Goal: Task Accomplishment & Management: Use online tool/utility

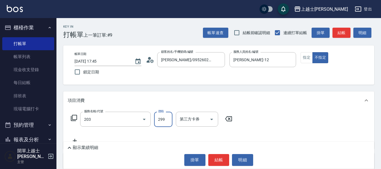
type input "B級洗+剪(203)"
type input "400"
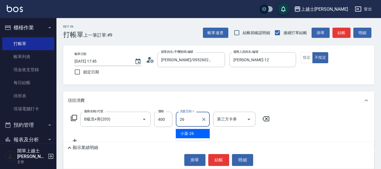
type input "2"
type input "[PERSON_NAME]-7"
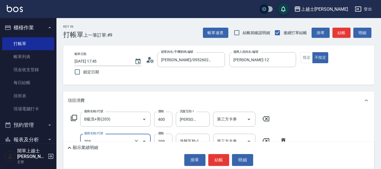
type input "B級洗+剪(203)"
type input "400"
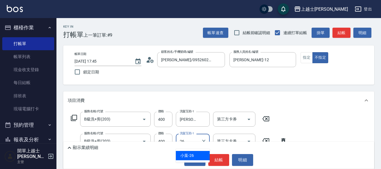
type input "小葉-26"
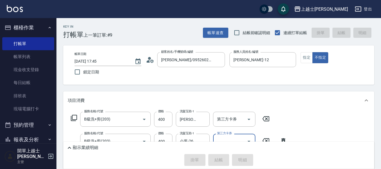
type input "[DATE] 18:17"
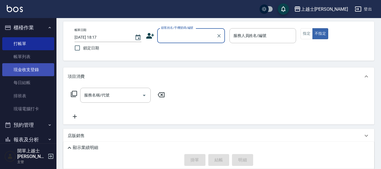
scroll to position [28, 0]
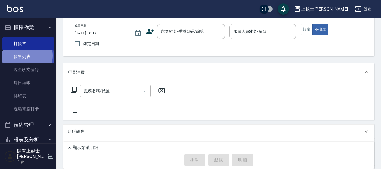
click at [25, 56] on link "帳單列表" at bounding box center [28, 56] width 52 height 13
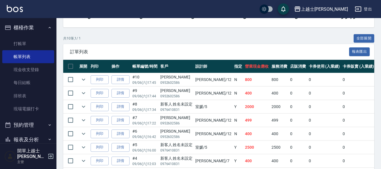
scroll to position [113, 0]
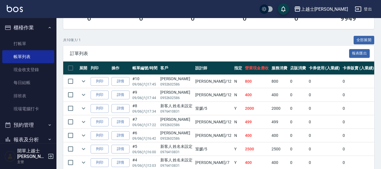
drag, startPoint x: 30, startPoint y: 43, endPoint x: 96, endPoint y: 102, distance: 88.9
click at [30, 43] on link "打帳單" at bounding box center [28, 43] width 52 height 13
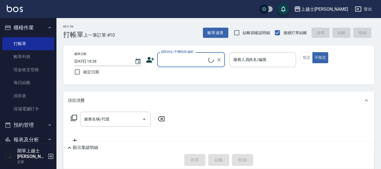
click at [191, 61] on input "顧客姓名/手機號碼/編號" at bounding box center [184, 60] width 49 height 10
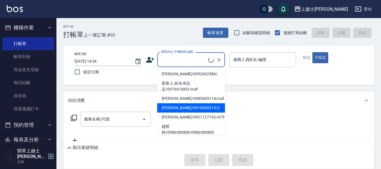
click at [182, 100] on li "[PERSON_NAME]/0985405114/null" at bounding box center [191, 98] width 68 height 9
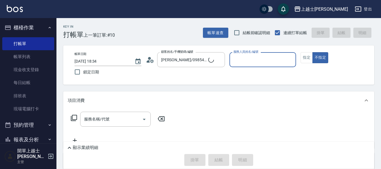
type input "[PERSON_NAME]/0985405114/null"
click at [309, 58] on button "指定" at bounding box center [306, 57] width 12 height 11
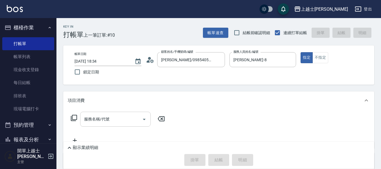
type input "[PERSON_NAME]-8"
click at [124, 118] on input "服務名稱/代號" at bounding box center [111, 119] width 57 height 10
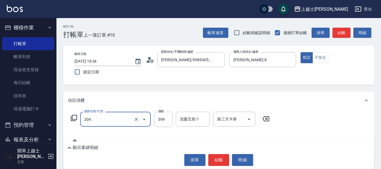
type input "A級洗+剪(204)"
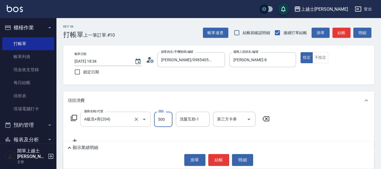
type input "500"
click at [337, 34] on button "結帳" at bounding box center [341, 33] width 18 height 10
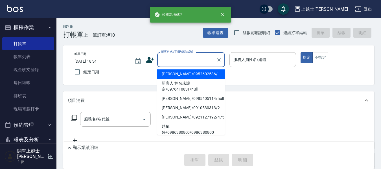
click at [173, 60] on input "顧客姓名/手機號碼/編號" at bounding box center [187, 60] width 54 height 10
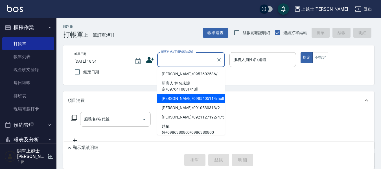
drag, startPoint x: 176, startPoint y: 100, endPoint x: 96, endPoint y: 122, distance: 83.1
click at [175, 100] on li "[PERSON_NAME]/0985405114/null" at bounding box center [191, 98] width 68 height 9
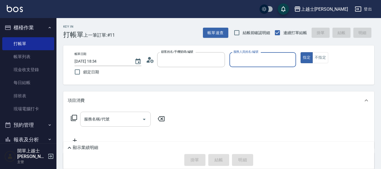
type input "[PERSON_NAME]/0985405114/null"
type input "[PERSON_NAME]-8"
click at [93, 119] on div "服務名稱/代號 服務名稱/代號" at bounding box center [115, 119] width 71 height 15
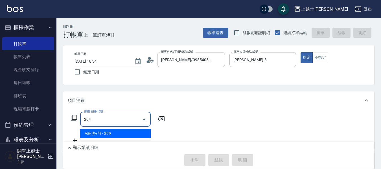
type input "A級洗+剪(204)"
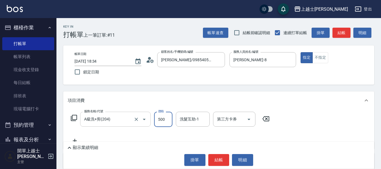
type input "500"
click at [340, 34] on button "結帳" at bounding box center [341, 33] width 18 height 10
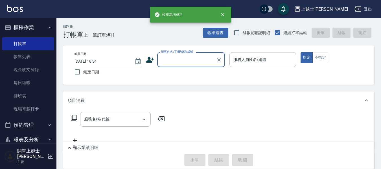
click at [188, 60] on input "顧客姓名/手機號碼/編號" at bounding box center [187, 60] width 54 height 10
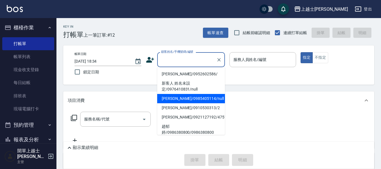
click at [193, 102] on li "[PERSON_NAME]/0985405114/null" at bounding box center [191, 98] width 68 height 9
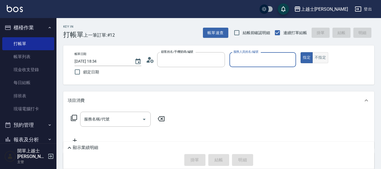
type input "[PERSON_NAME]/0985405114/null"
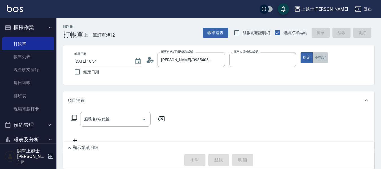
type input "[PERSON_NAME]-8"
click at [318, 56] on button "不指定" at bounding box center [320, 57] width 16 height 11
click at [107, 122] on input "服務名稱/代號" at bounding box center [111, 119] width 57 height 10
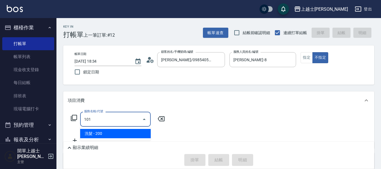
type input "洗髮(101)"
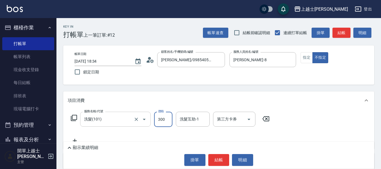
type input "300"
click at [338, 32] on button "結帳" at bounding box center [341, 33] width 18 height 10
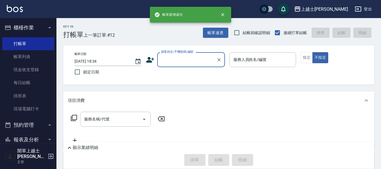
click at [188, 59] on input "顧客姓名/手機號碼/編號" at bounding box center [187, 60] width 54 height 10
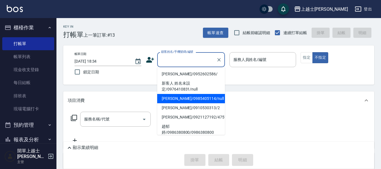
click at [184, 99] on li "[PERSON_NAME]/0985405114/null" at bounding box center [191, 98] width 68 height 9
type input "[PERSON_NAME]/0985405114/null"
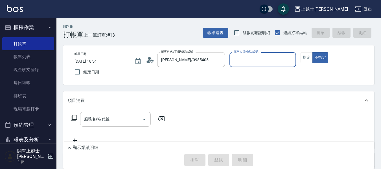
click at [95, 120] on div "服務名稱/代號 服務名稱/代號" at bounding box center [115, 119] width 71 height 15
type input "[PERSON_NAME]-8"
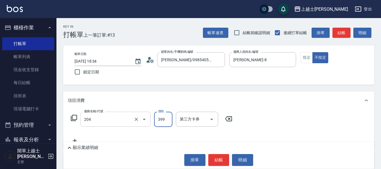
type input "A級洗+剪(204)"
type input "400"
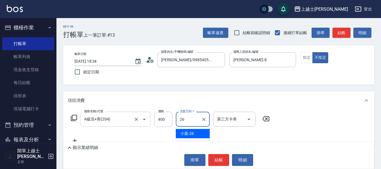
type input "小葉-26"
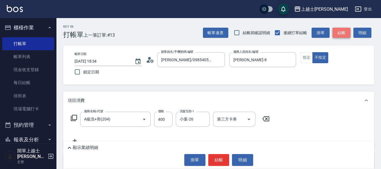
click at [343, 30] on button "結帳" at bounding box center [341, 33] width 18 height 10
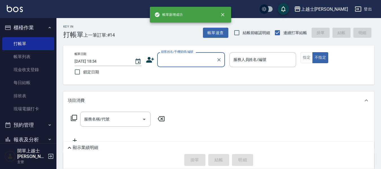
scroll to position [56, 0]
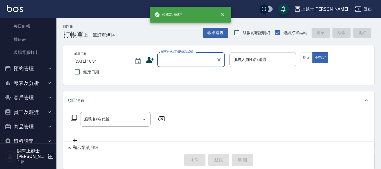
click at [35, 81] on button "報表及分析" at bounding box center [28, 83] width 52 height 15
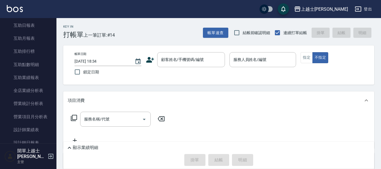
scroll to position [197, 0]
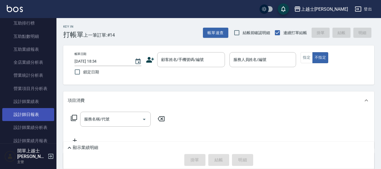
click at [33, 115] on link "設計師日報表" at bounding box center [28, 114] width 52 height 13
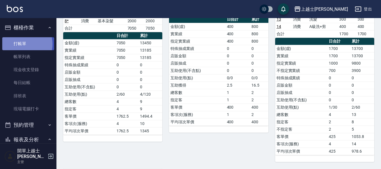
click at [22, 44] on link "打帳單" at bounding box center [28, 43] width 52 height 13
